Goal: Navigation & Orientation: Find specific page/section

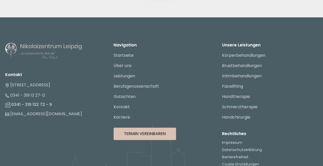
scroll to position [1214, 0]
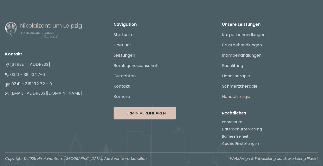
click at [234, 97] on link "Handchirurgie" at bounding box center [236, 96] width 28 height 6
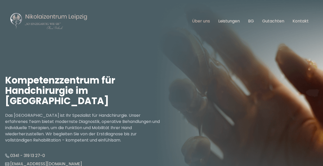
click at [204, 20] on link "Über uns" at bounding box center [201, 21] width 18 height 6
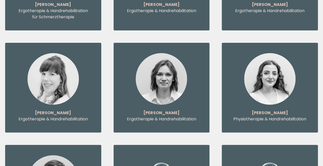
scroll to position [2013, 0]
